Goal: Transaction & Acquisition: Subscribe to service/newsletter

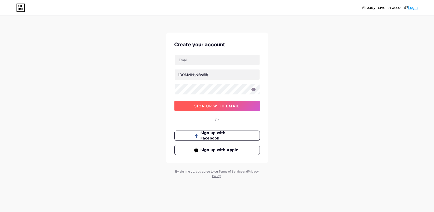
click at [236, 110] on button "sign up with email" at bounding box center [216, 106] width 85 height 10
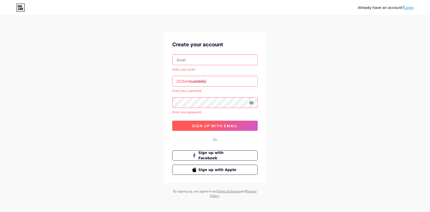
click at [219, 123] on button "sign up with email" at bounding box center [214, 125] width 85 height 10
click at [211, 61] on input "text" at bounding box center [214, 60] width 85 height 10
type input "[EMAIL_ADDRESS][DOMAIN_NAME]"
click at [207, 79] on input "text" at bounding box center [214, 81] width 85 height 10
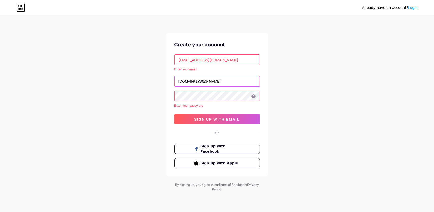
type input "[PERSON_NAME]"
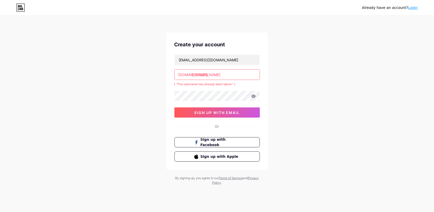
click at [241, 72] on input "[PERSON_NAME]" at bounding box center [217, 74] width 85 height 10
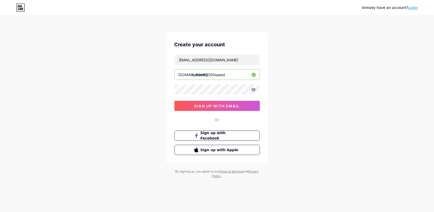
type input "mohamed200saeed"
click at [230, 107] on span "sign up with email" at bounding box center [217, 106] width 46 height 4
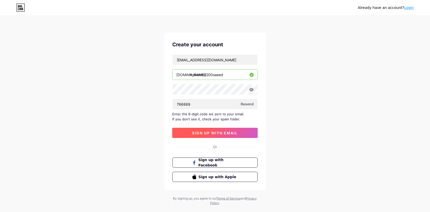
type input "766889"
click at [224, 132] on span "sign up with email" at bounding box center [215, 133] width 46 height 4
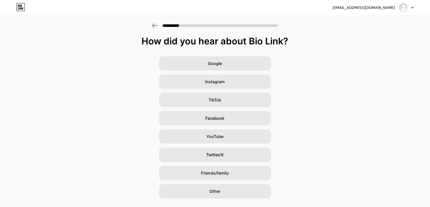
scroll to position [11, 0]
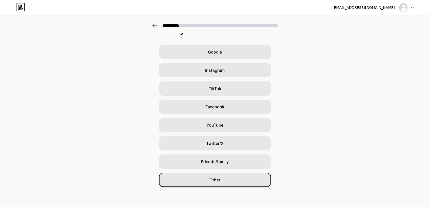
click at [187, 178] on div "Other" at bounding box center [215, 180] width 112 height 14
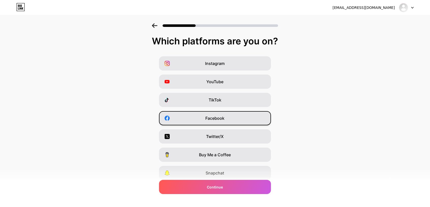
click at [231, 118] on div "Facebook" at bounding box center [215, 118] width 112 height 14
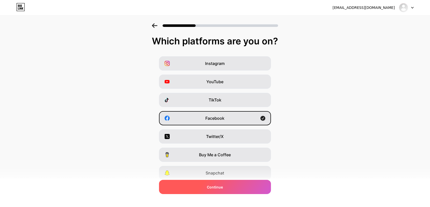
click at [213, 190] on div "Continue" at bounding box center [215, 187] width 112 height 14
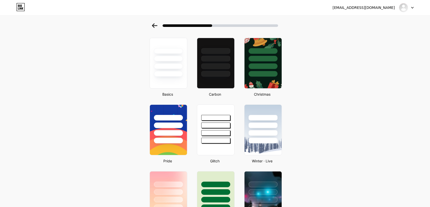
scroll to position [51, 0]
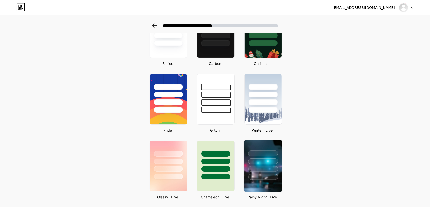
click at [275, 165] on div at bounding box center [263, 160] width 38 height 40
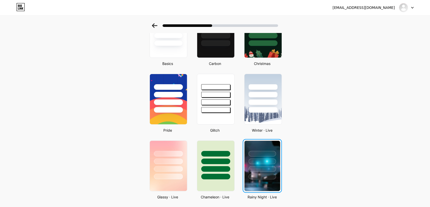
scroll to position [0, 0]
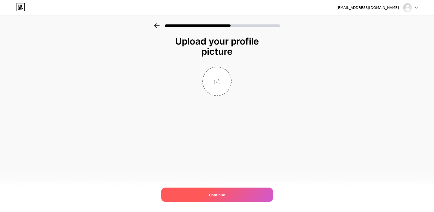
click at [240, 198] on div "Continue" at bounding box center [217, 194] width 112 height 14
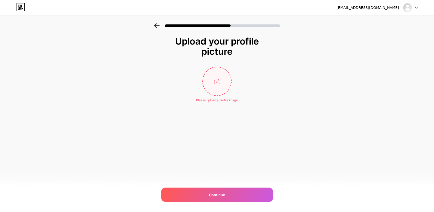
click at [216, 92] on input "file" at bounding box center [217, 81] width 28 height 28
type input "C:\fakepath\1.jpg"
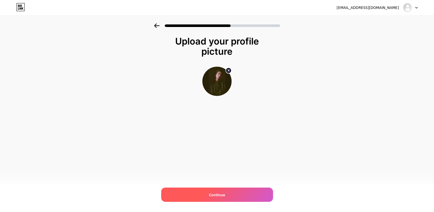
click at [201, 190] on div "Continue" at bounding box center [217, 194] width 112 height 14
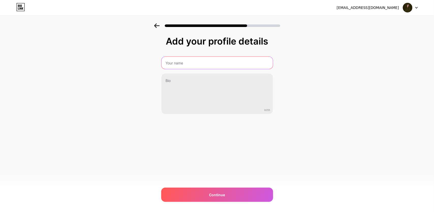
click at [192, 62] on input "text" at bounding box center [216, 63] width 111 height 12
type input "[PERSON_NAME]"
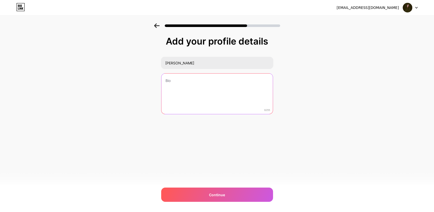
click at [194, 85] on textarea at bounding box center [216, 93] width 111 height 41
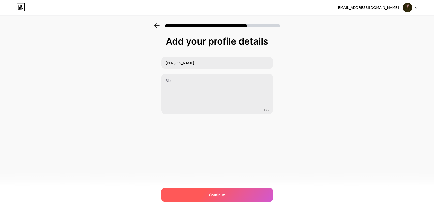
drag, startPoint x: 225, startPoint y: 189, endPoint x: 225, endPoint y: 193, distance: 4.6
click at [225, 189] on div "Continue" at bounding box center [217, 194] width 112 height 14
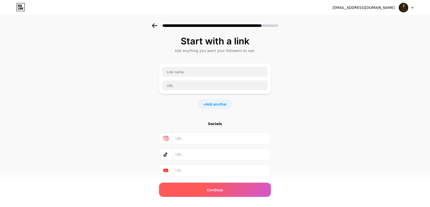
click at [209, 189] on div "Continue" at bounding box center [215, 190] width 112 height 14
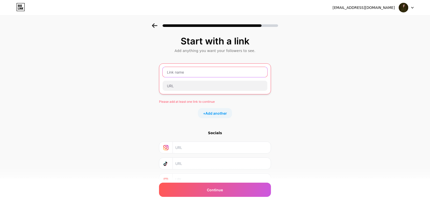
click at [197, 77] on input "text" at bounding box center [214, 72] width 105 height 10
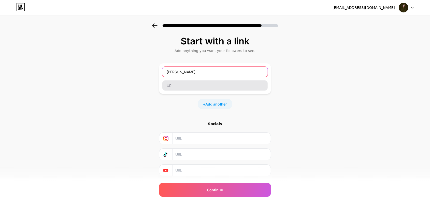
type input "[PERSON_NAME]"
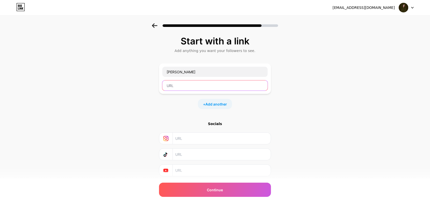
click at [190, 87] on input "text" at bounding box center [214, 86] width 105 height 10
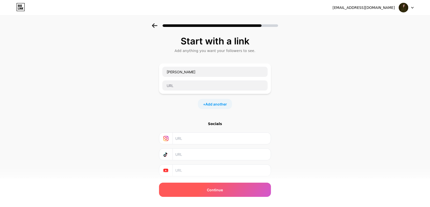
click at [213, 188] on span "Continue" at bounding box center [215, 190] width 16 height 5
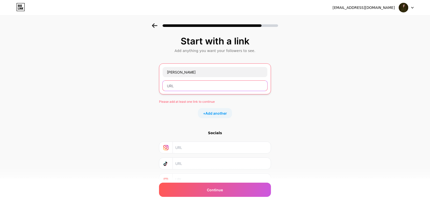
click at [197, 85] on input "text" at bounding box center [214, 86] width 105 height 10
paste input "[URL][DOMAIN_NAME]"
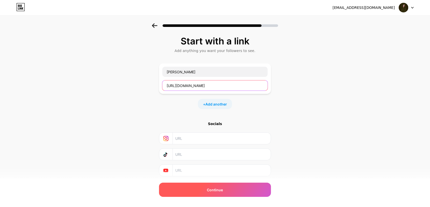
type input "[URL][DOMAIN_NAME]"
click at [210, 193] on div "Continue" at bounding box center [215, 190] width 112 height 14
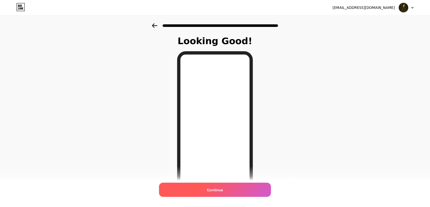
click at [220, 187] on div "Continue" at bounding box center [215, 190] width 112 height 14
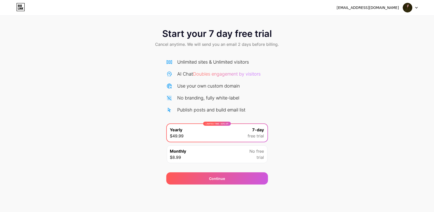
click at [220, 150] on div "Monthly $8.99 No free trial" at bounding box center [217, 154] width 101 height 18
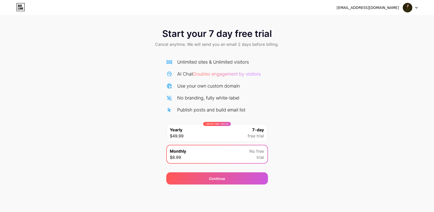
click at [217, 133] on div "LIMITED TIME : 50% off Yearly $49.99 7-day free trial" at bounding box center [217, 133] width 101 height 18
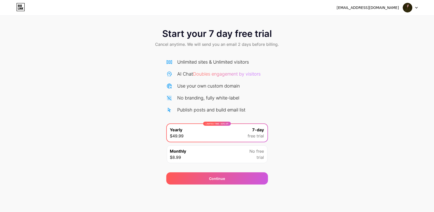
drag, startPoint x: 215, startPoint y: 150, endPoint x: 217, endPoint y: 156, distance: 6.5
click at [216, 155] on div "Monthly $8.99 No free trial" at bounding box center [217, 154] width 101 height 18
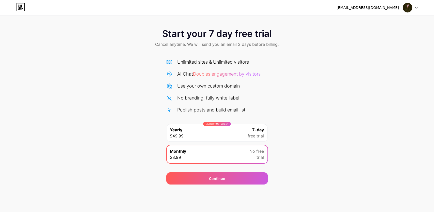
drag, startPoint x: 219, startPoint y: 164, endPoint x: 219, endPoint y: 108, distance: 56.7
click at [219, 164] on div "LIMITED TIME : 50% off Yearly $49.99 7-day free trial Monthly $8.99 No free tri…" at bounding box center [217, 144] width 102 height 43
